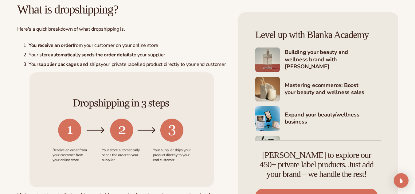
scroll to position [306, 0]
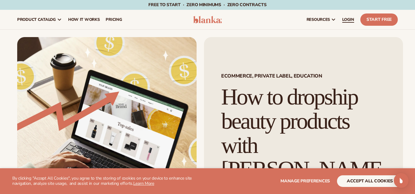
click at [346, 19] on span "LOGIN" at bounding box center [348, 19] width 12 height 5
